Goal: Browse casually: Explore the website without a specific task or goal

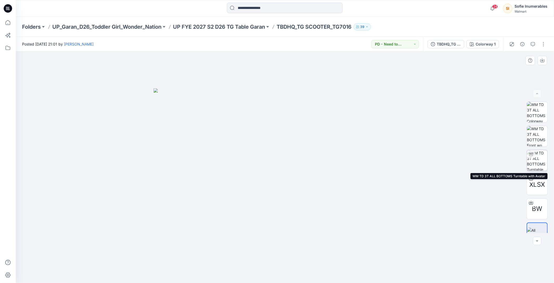
click at [534, 157] on div at bounding box center [531, 154] width 8 height 8
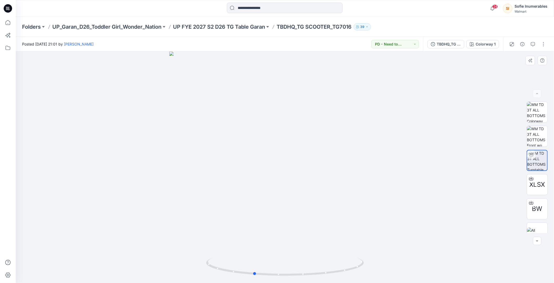
drag, startPoint x: 304, startPoint y: 206, endPoint x: 273, endPoint y: 211, distance: 31.7
click at [273, 211] on div at bounding box center [285, 167] width 538 height 231
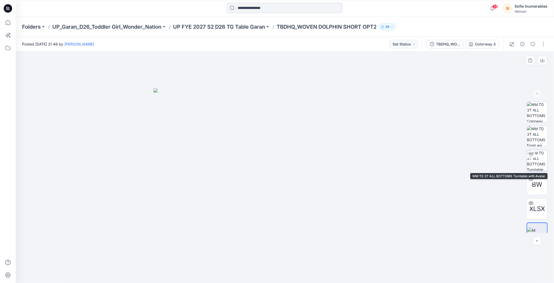
click at [537, 155] on img at bounding box center [537, 160] width 20 height 20
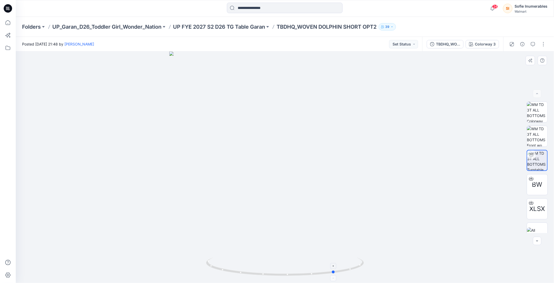
drag, startPoint x: 285, startPoint y: 274, endPoint x: 335, endPoint y: 272, distance: 49.9
click at [335, 272] on icon at bounding box center [285, 267] width 159 height 20
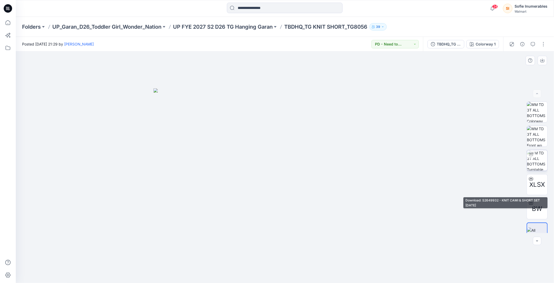
click at [538, 164] on img at bounding box center [537, 160] width 20 height 20
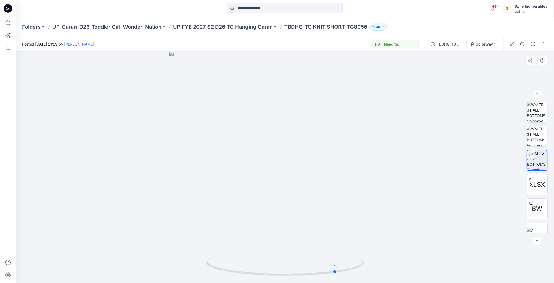
drag, startPoint x: 287, startPoint y: 274, endPoint x: 339, endPoint y: 270, distance: 51.9
click at [339, 270] on icon at bounding box center [285, 267] width 159 height 20
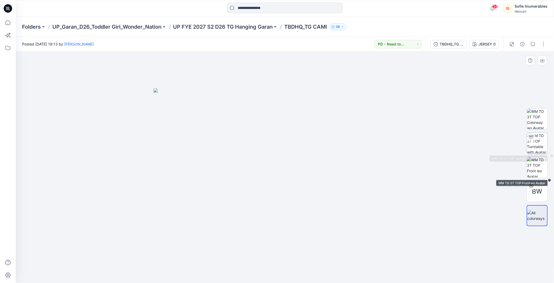
click at [539, 145] on img at bounding box center [537, 143] width 20 height 20
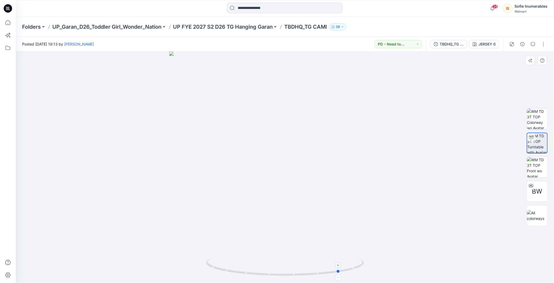
drag, startPoint x: 284, startPoint y: 275, endPoint x: 339, endPoint y: 275, distance: 54.9
click at [339, 275] on icon at bounding box center [285, 267] width 159 height 20
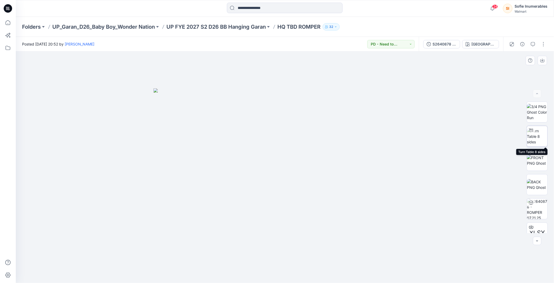
click at [538, 137] on img at bounding box center [537, 136] width 20 height 17
drag, startPoint x: 285, startPoint y: 276, endPoint x: 282, endPoint y: 274, distance: 3.1
click at [282, 274] on circle at bounding box center [282, 274] width 3 height 3
click at [541, 137] on img at bounding box center [537, 136] width 20 height 17
drag, startPoint x: 286, startPoint y: 176, endPoint x: 285, endPoint y: 284, distance: 107.7
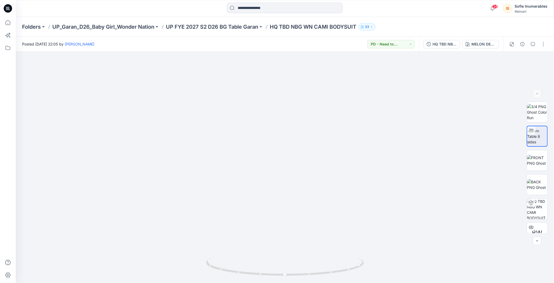
click at [285, 282] on html "24 Notifications [PERSON_NAME] has updated HQ022268 WN BG SS PUFF SLEEVE BODYSU…" at bounding box center [277, 141] width 554 height 283
drag, startPoint x: 291, startPoint y: 199, endPoint x: 290, endPoint y: 276, distance: 77.3
click at [290, 276] on div at bounding box center [285, 167] width 538 height 231
